Goal: Information Seeking & Learning: Learn about a topic

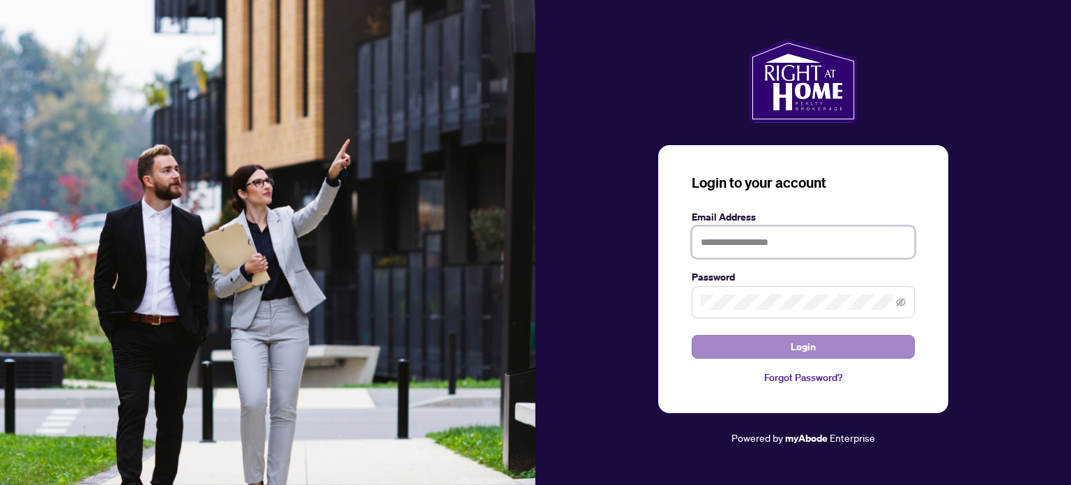
type input "**********"
click at [791, 347] on span "Login" at bounding box center [803, 346] width 25 height 22
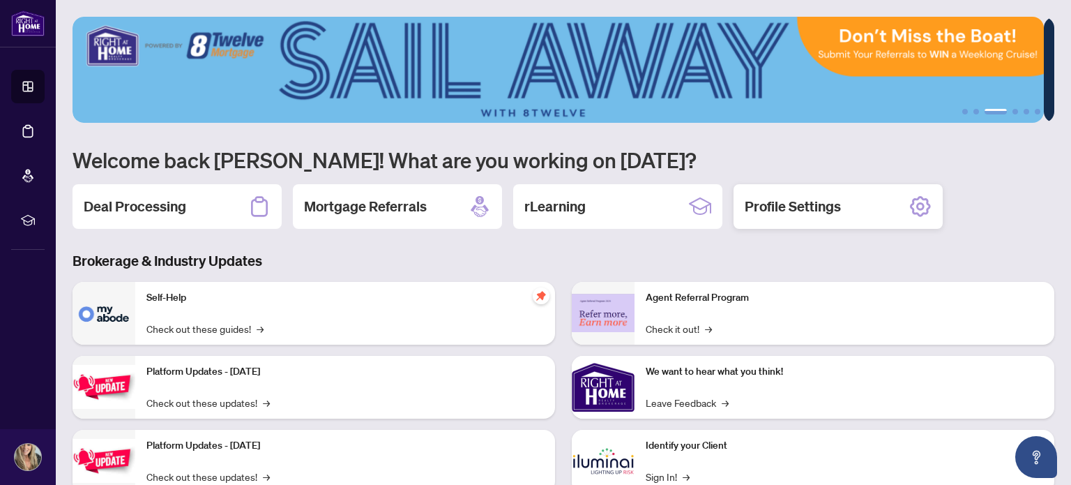
click at [913, 201] on icon at bounding box center [920, 206] width 21 height 21
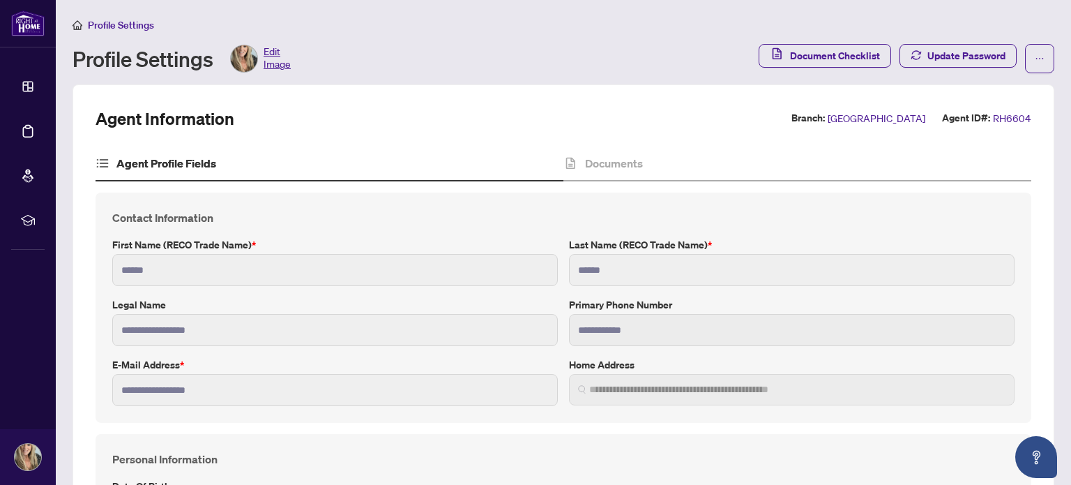
type input "**********"
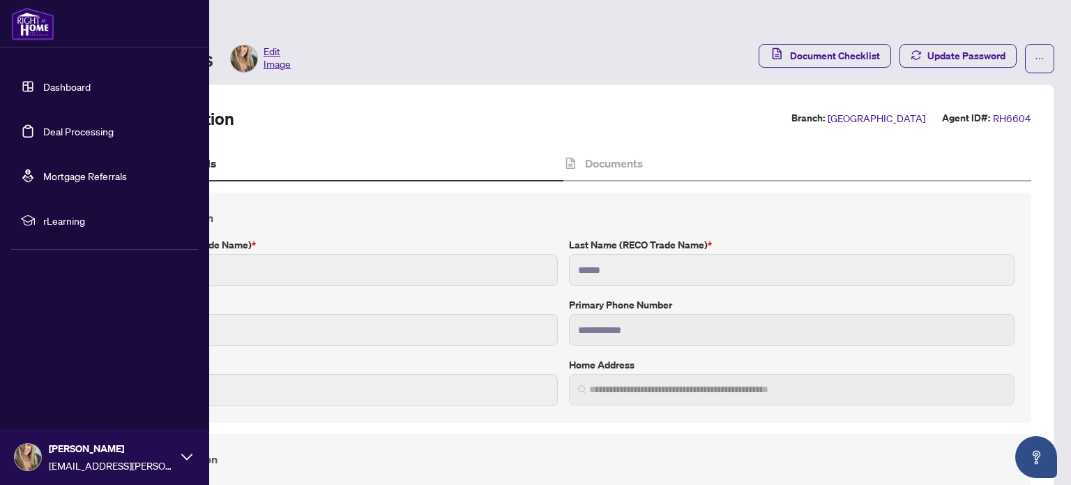
click at [66, 220] on span "rLearning" at bounding box center [115, 220] width 145 height 15
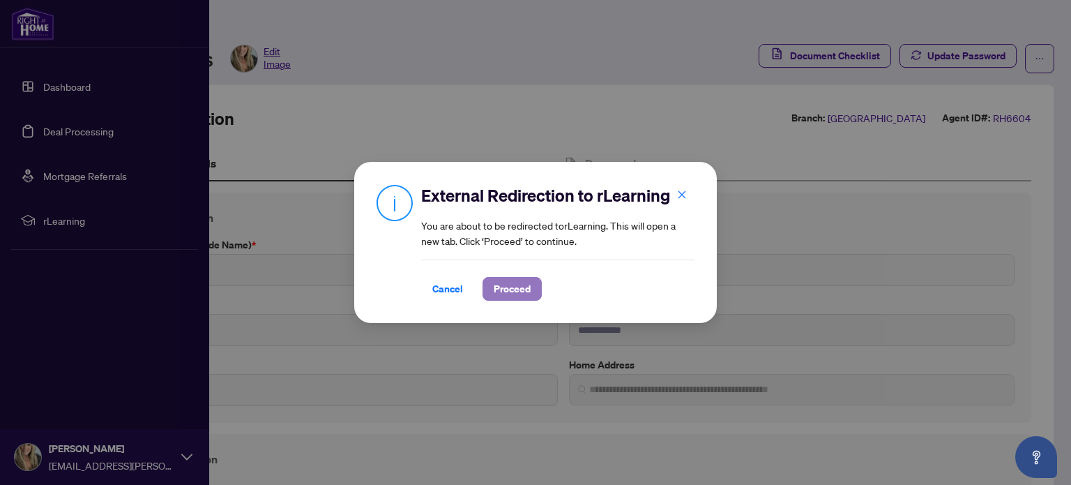
click at [524, 287] on span "Proceed" at bounding box center [512, 289] width 37 height 22
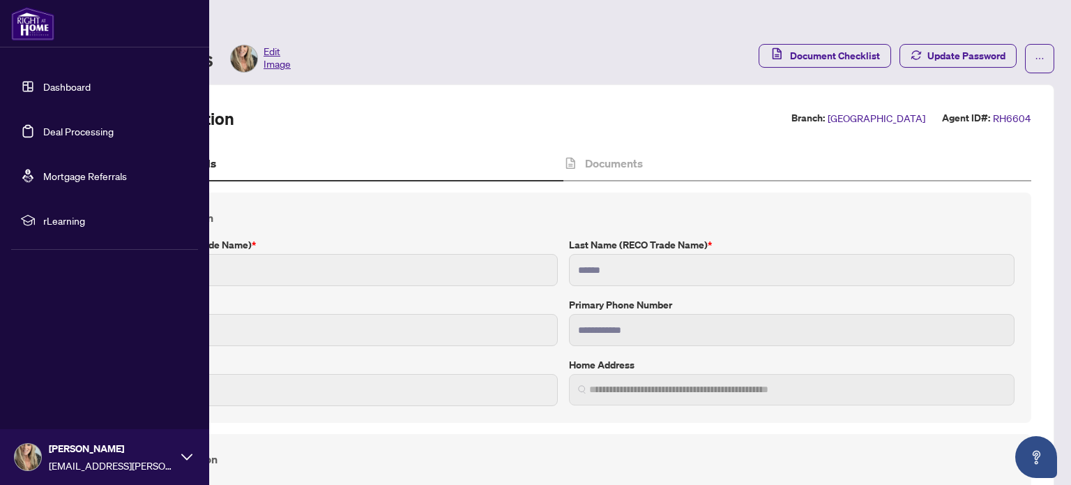
click at [43, 91] on link "Dashboard" at bounding box center [66, 86] width 47 height 13
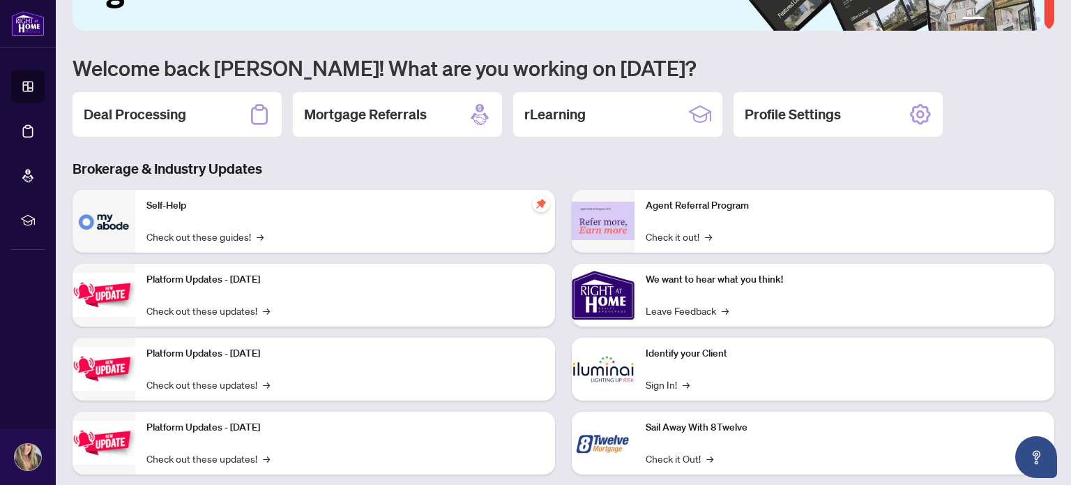
scroll to position [117, 0]
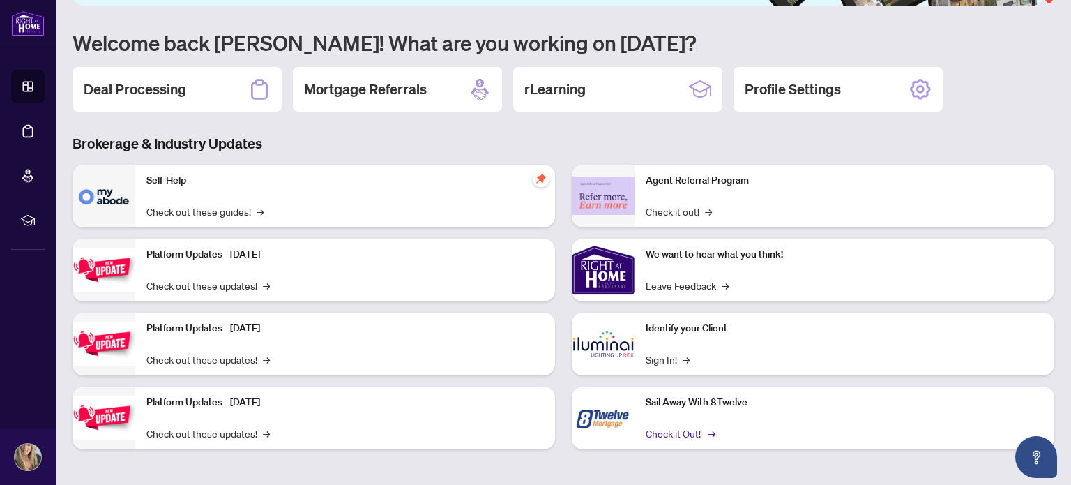
click at [675, 425] on link "Check it Out! →" at bounding box center [680, 432] width 68 height 15
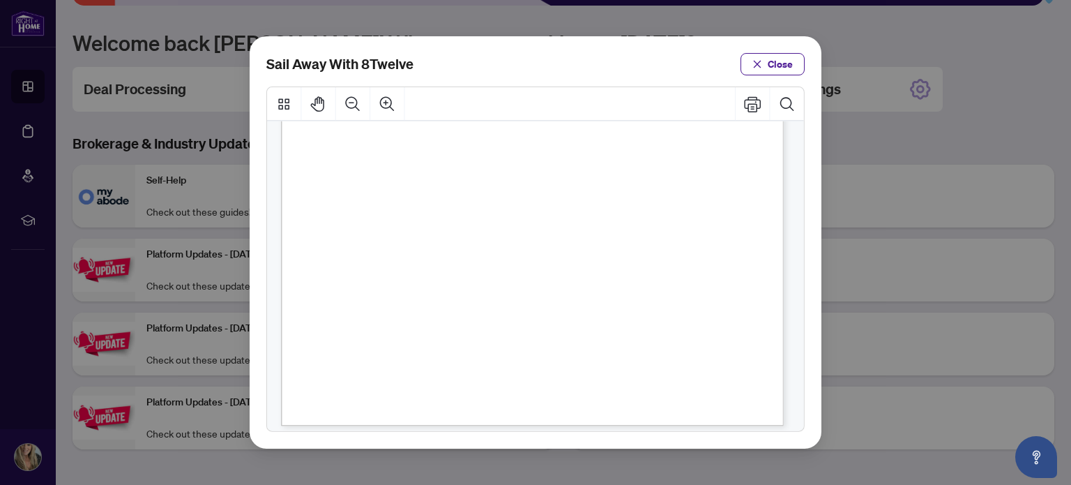
scroll to position [363, 0]
click at [770, 66] on span "Close" at bounding box center [780, 64] width 25 height 22
